Goal: Task Accomplishment & Management: Manage account settings

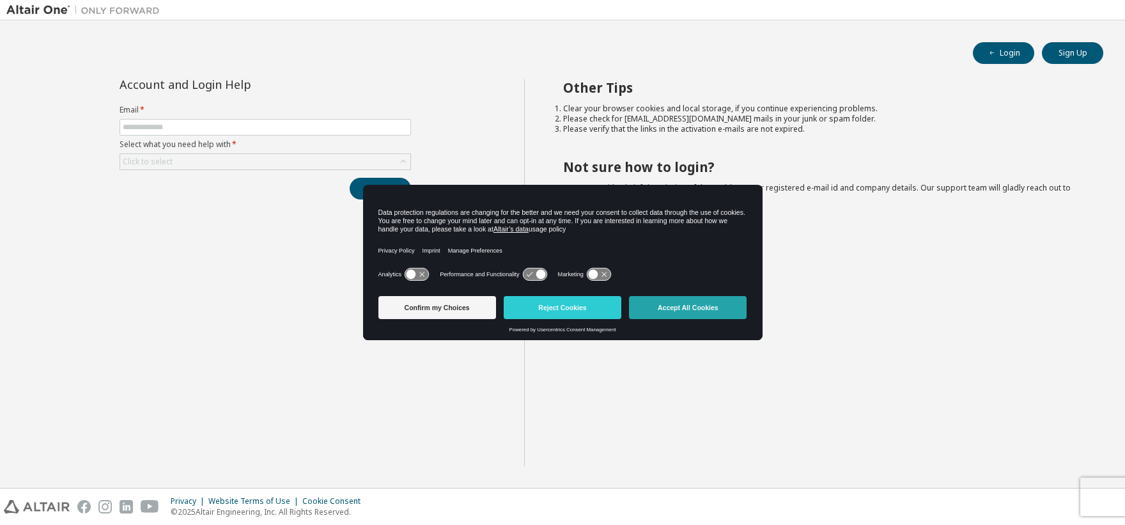
click at [679, 312] on button "Accept All Cookies" at bounding box center [688, 307] width 118 height 23
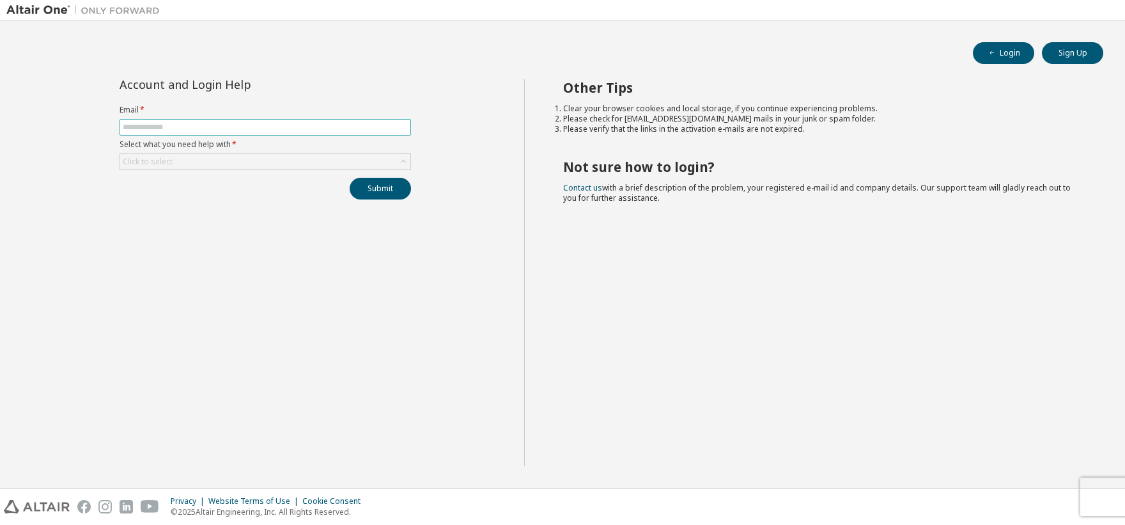
click at [177, 127] on input "text" at bounding box center [265, 127] width 285 height 10
type input "**********"
click at [194, 167] on div "Click to select" at bounding box center [265, 161] width 290 height 15
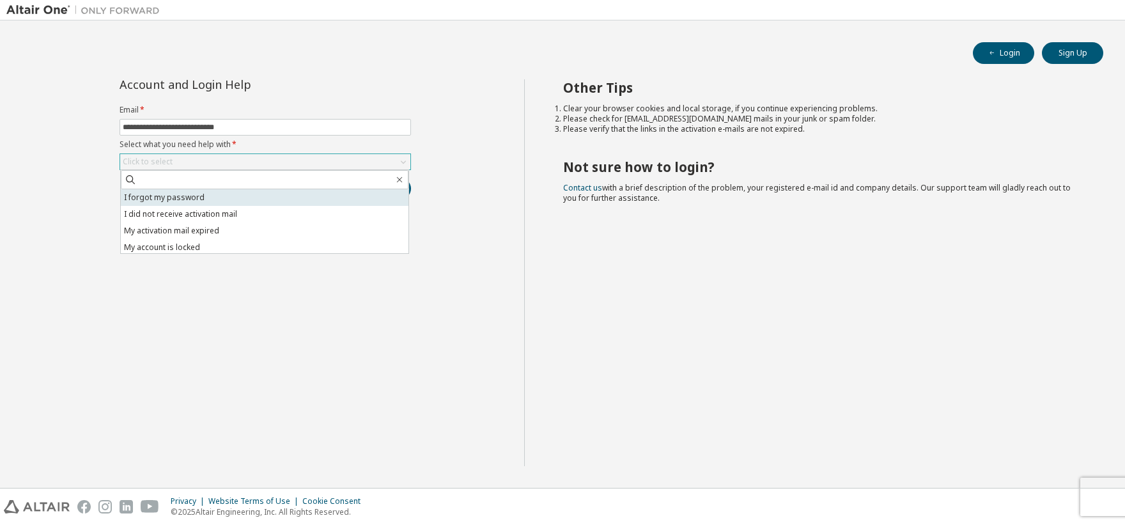
click at [189, 201] on li "I forgot my password" at bounding box center [265, 197] width 288 height 17
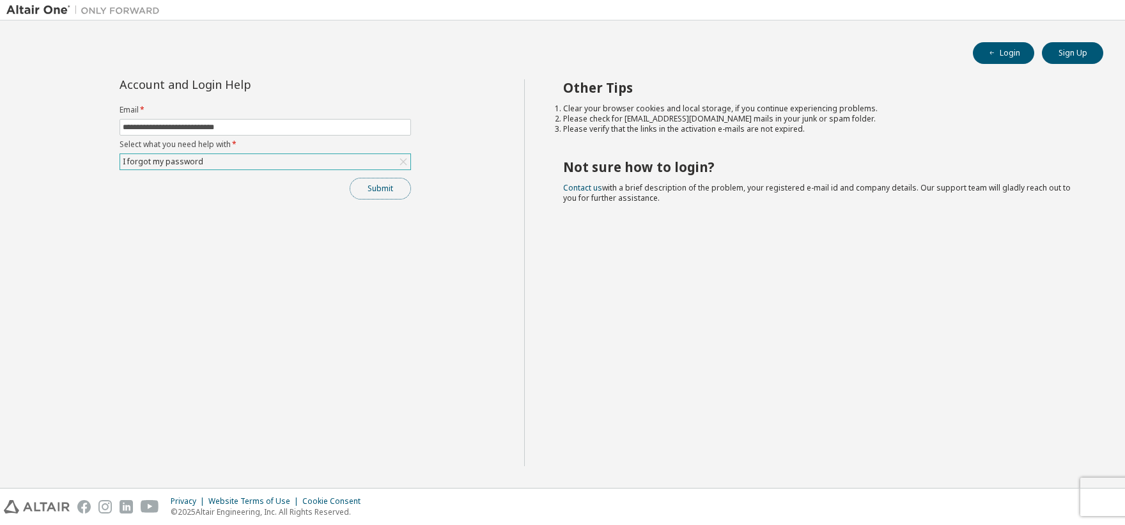
click at [390, 189] on button "Submit" at bounding box center [380, 189] width 61 height 22
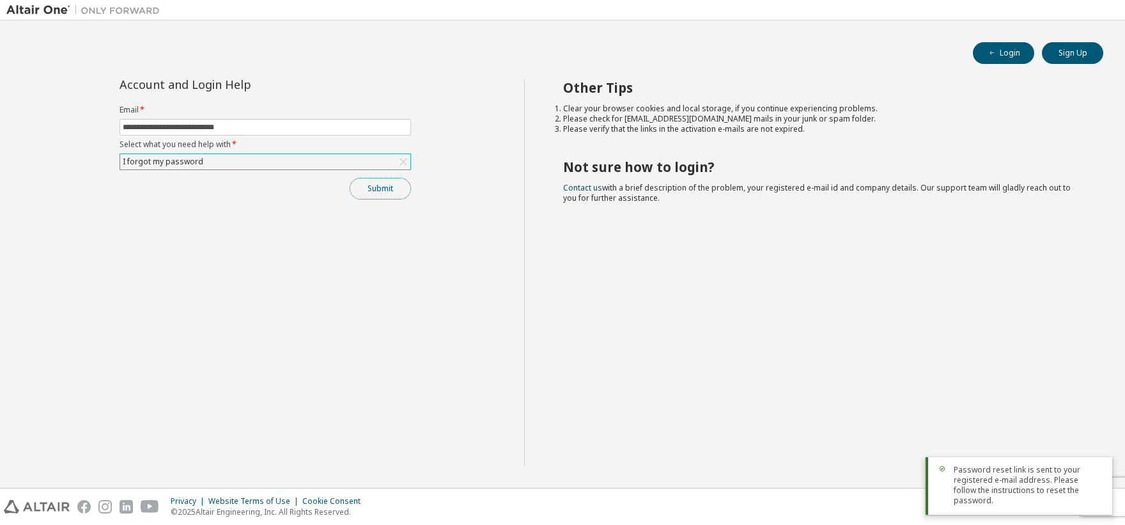
click at [390, 189] on button "Submit" at bounding box center [380, 189] width 61 height 22
